Goal: Information Seeking & Learning: Learn about a topic

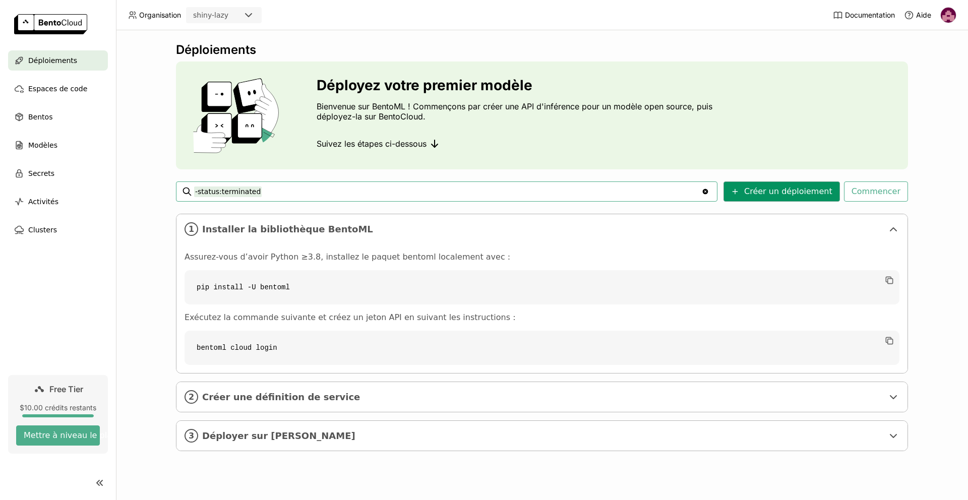
click at [753, 196] on button "Créer un déploiement" at bounding box center [782, 192] width 116 height 20
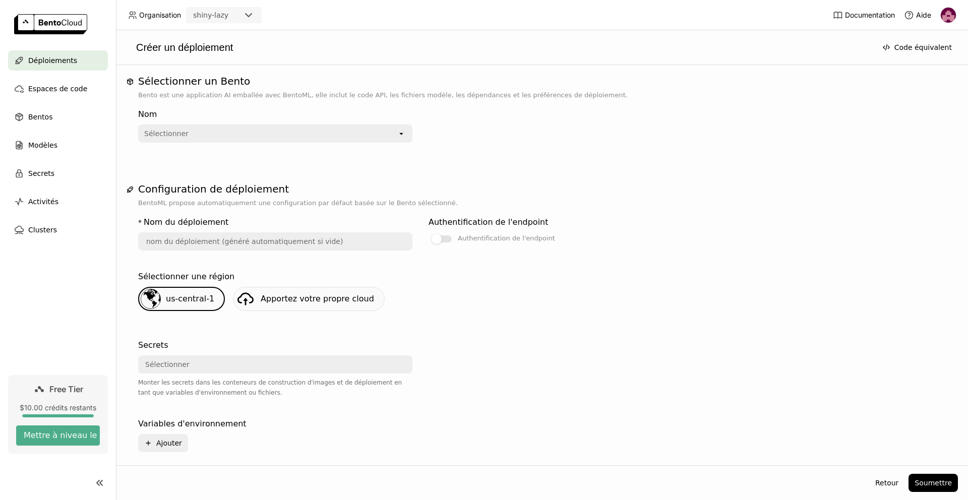
click at [172, 134] on div "Sélectionner" at bounding box center [166, 134] width 44 height 10
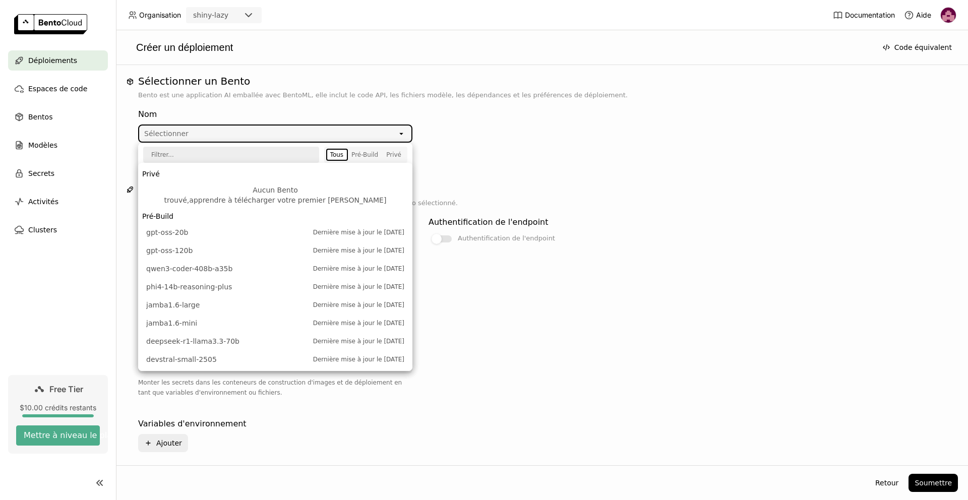
click at [278, 196] on link "apprendre à télécharger votre premier [PERSON_NAME]" at bounding box center [287, 200] width 197 height 8
click at [42, 117] on span "Bentos" at bounding box center [40, 117] width 24 height 12
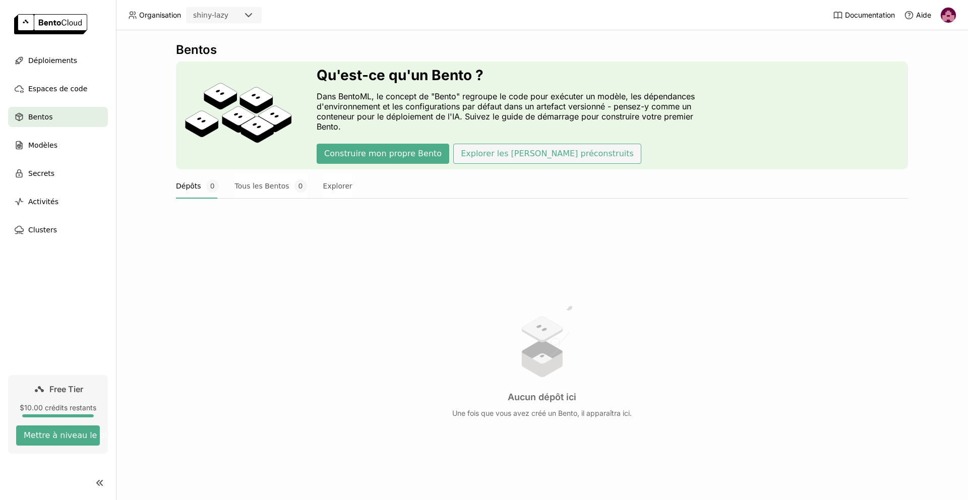
click at [484, 156] on button "Explorer les [PERSON_NAME] préconstruits" at bounding box center [547, 154] width 188 height 20
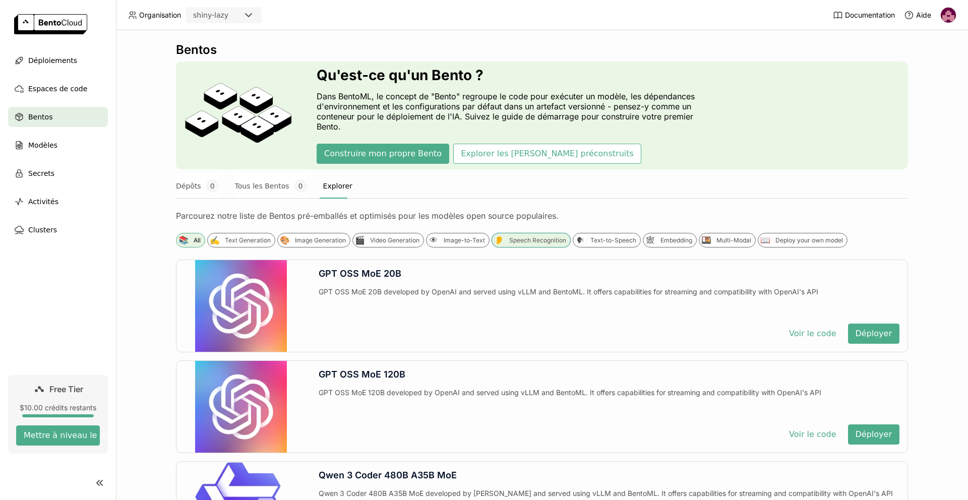
click at [545, 239] on div "Speech Recognition" at bounding box center [537, 241] width 57 height 8
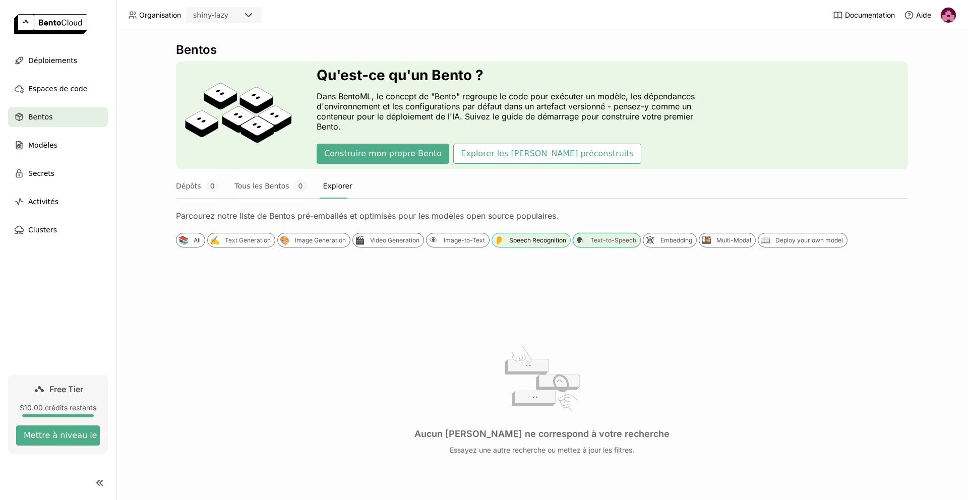
click at [618, 244] on div "Text-to-Speech" at bounding box center [614, 241] width 46 height 8
click at [392, 155] on button "Construire mon propre Bento" at bounding box center [383, 154] width 133 height 20
click at [53, 149] on span "Modèles" at bounding box center [42, 145] width 29 height 12
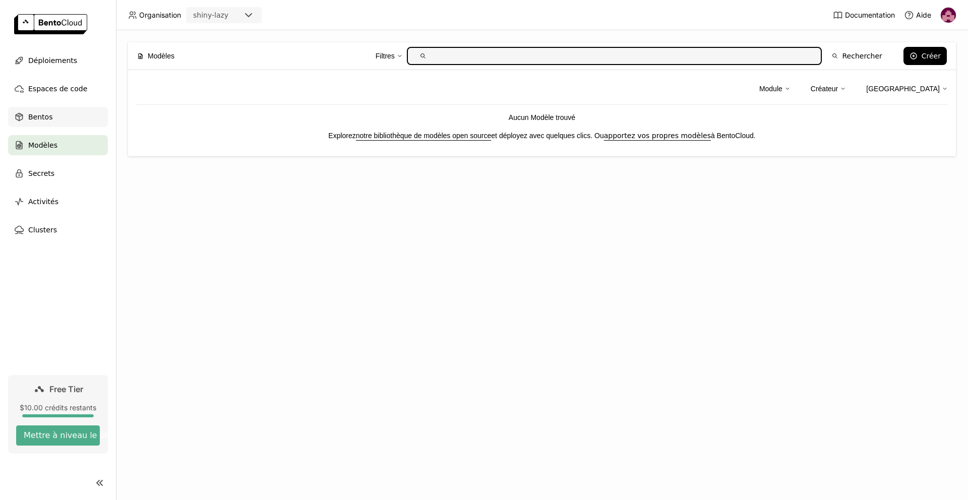
click at [70, 112] on div "Bentos" at bounding box center [58, 117] width 100 height 20
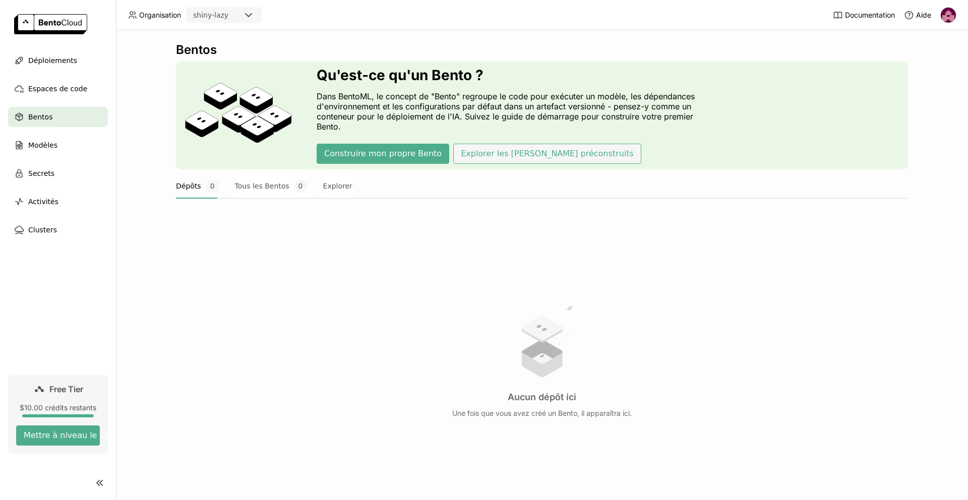
click at [539, 152] on button "Explorer les [PERSON_NAME] préconstruits" at bounding box center [547, 154] width 188 height 20
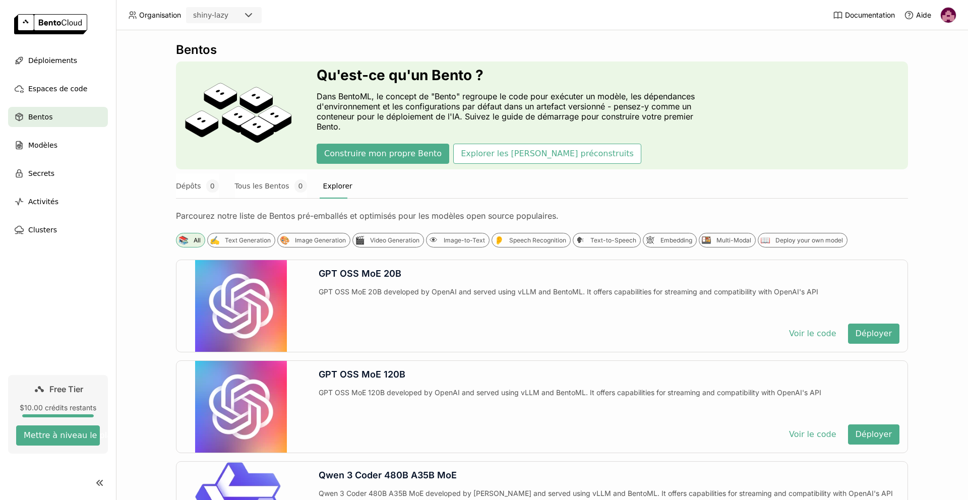
click at [357, 300] on div "GPT OSS MoE 20B developed by OpenAI and served using vLLM and BentoML. It offer…" at bounding box center [609, 301] width 581 height 28
click at [803, 338] on button "Voir le code" at bounding box center [813, 334] width 63 height 20
